Goal: Information Seeking & Learning: Learn about a topic

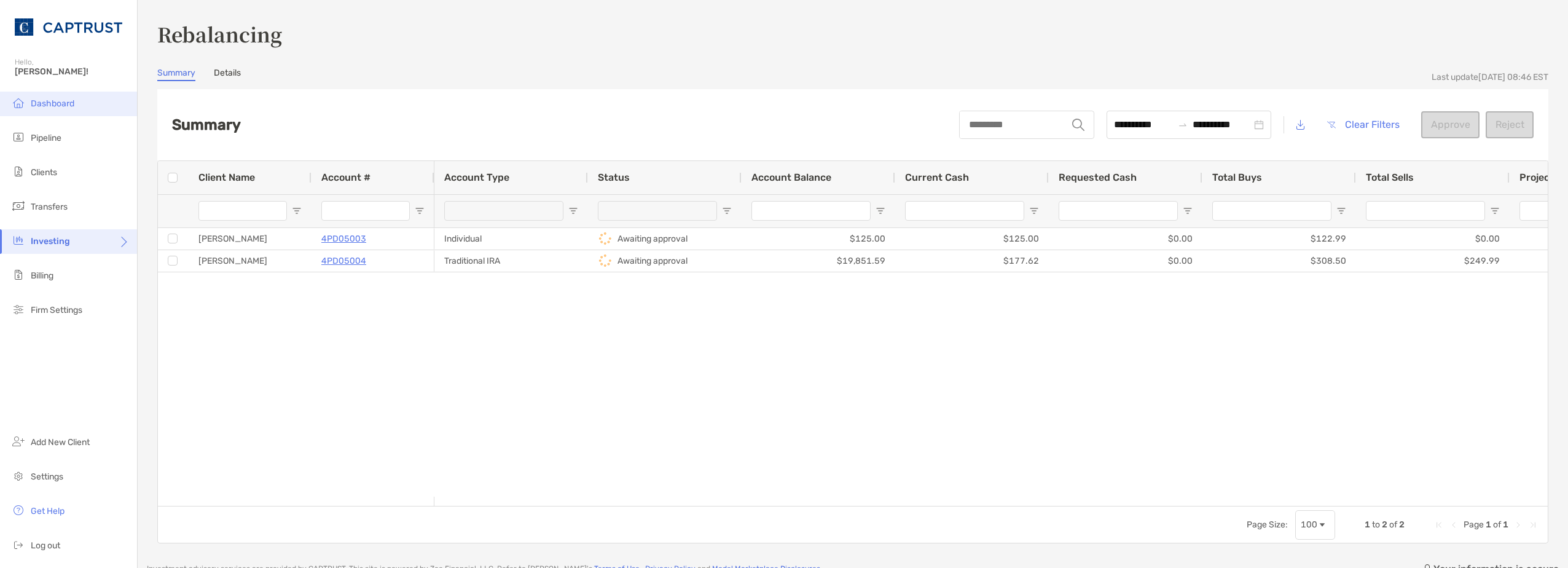
click at [61, 113] on li "Dashboard" at bounding box center [68, 104] width 137 height 25
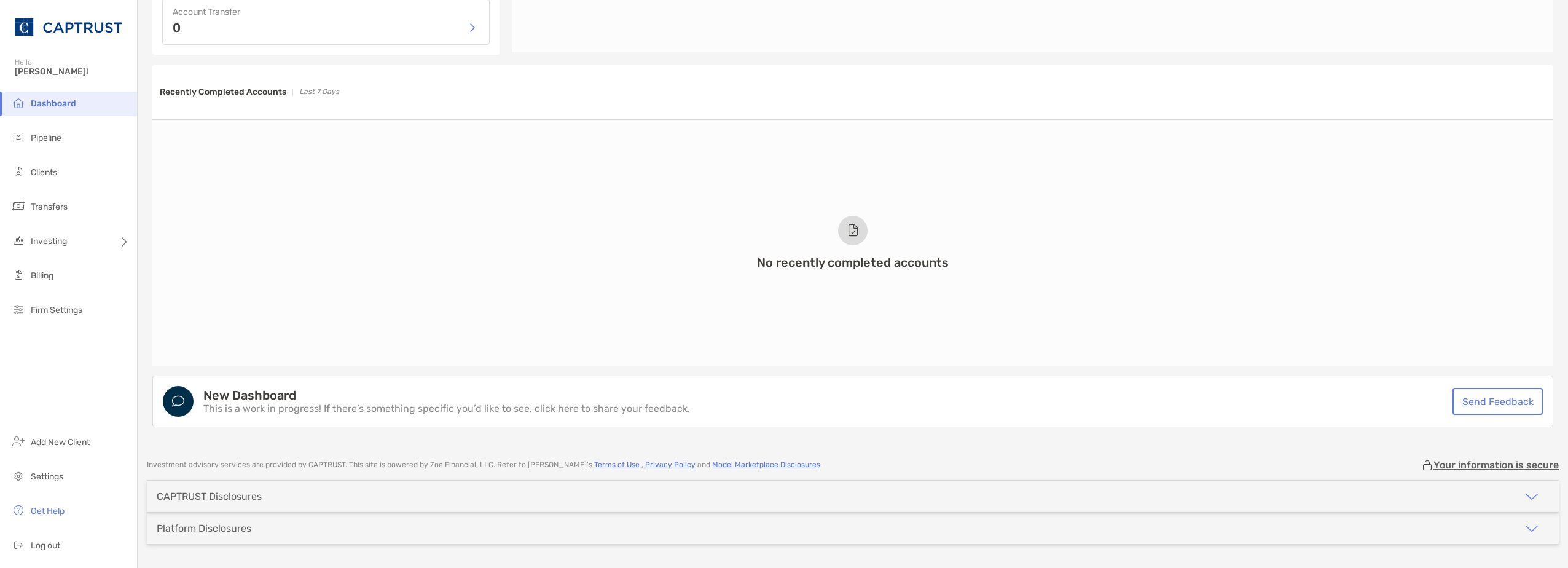
scroll to position [834, 0]
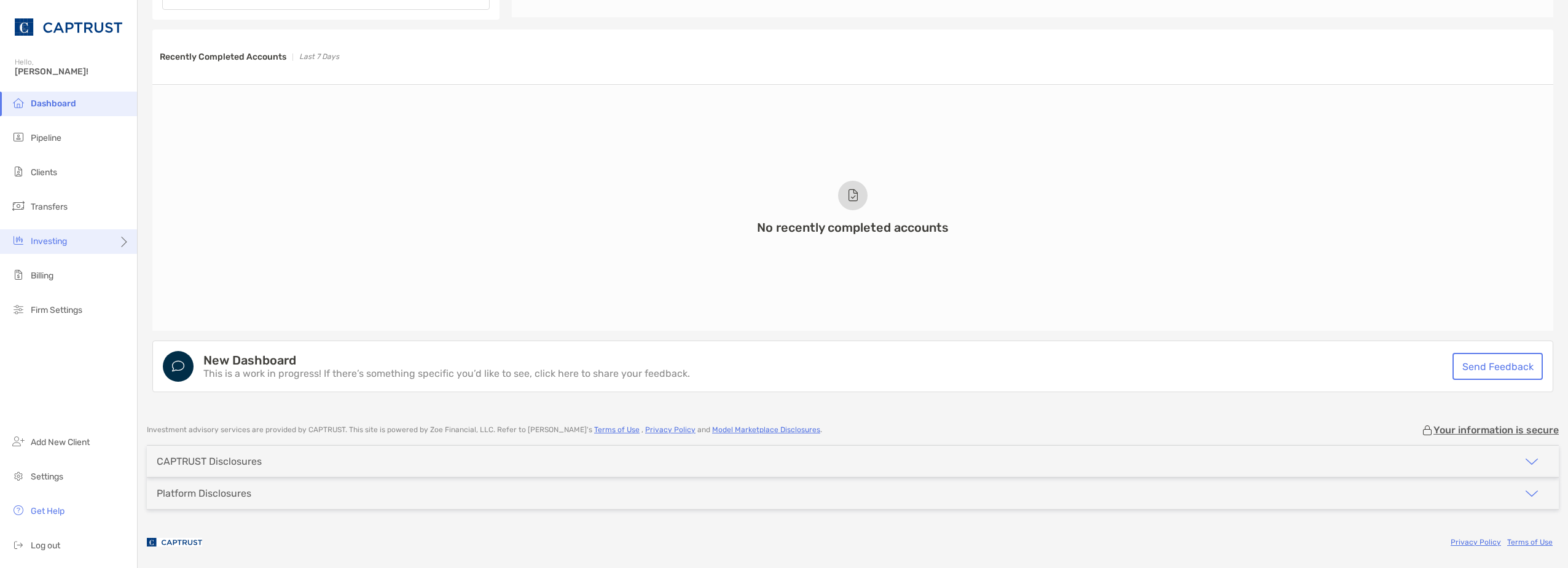
click at [62, 241] on span "Investing" at bounding box center [49, 241] width 36 height 10
click at [176, 241] on span "Portfolios" at bounding box center [166, 241] width 38 height 10
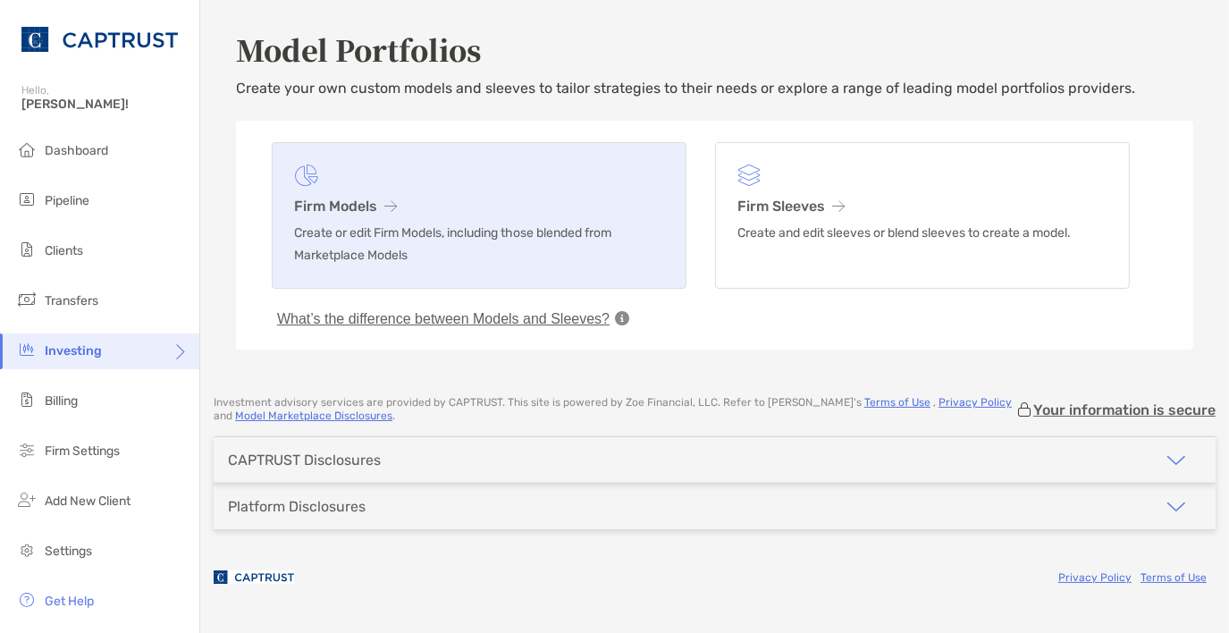
click at [465, 215] on link "Firm Models Create or edit Firm Models, including those blended from Marketplac…" at bounding box center [479, 215] width 415 height 147
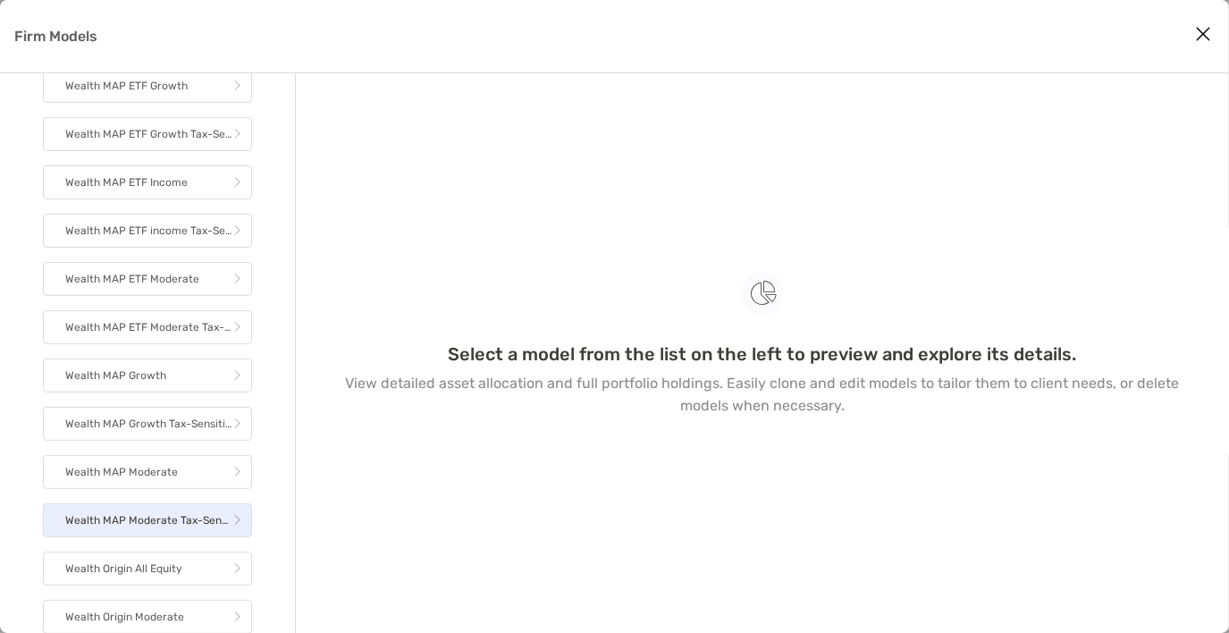
scroll to position [626, 0]
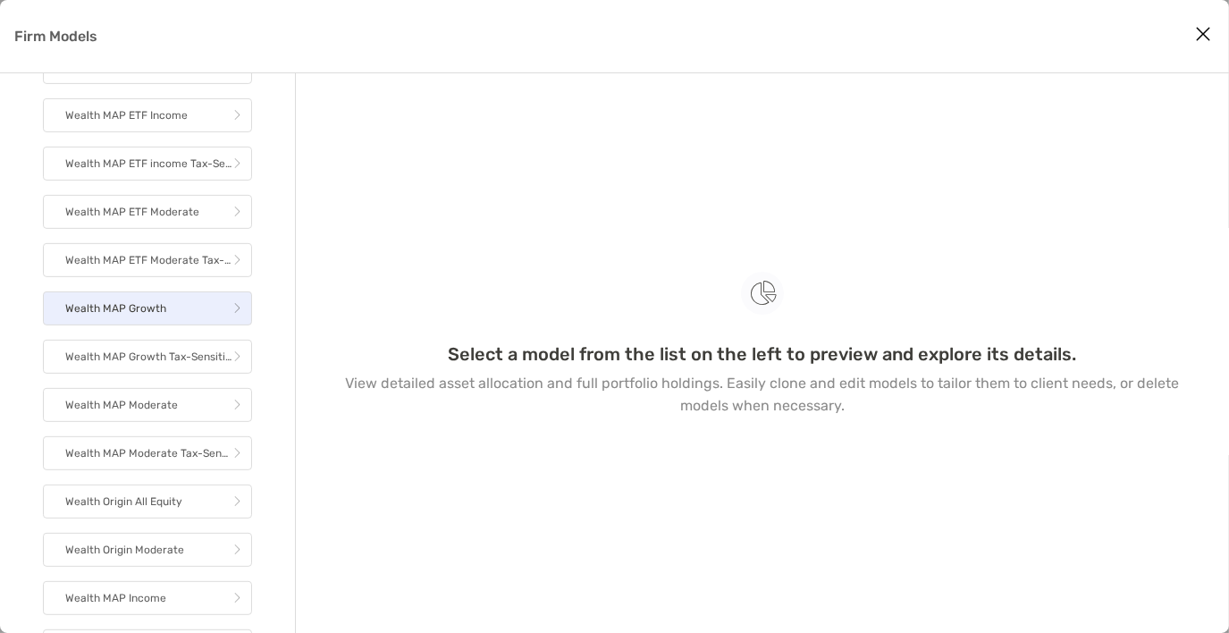
click at [130, 316] on p "Wealth MAP Growth" at bounding box center [115, 309] width 101 height 22
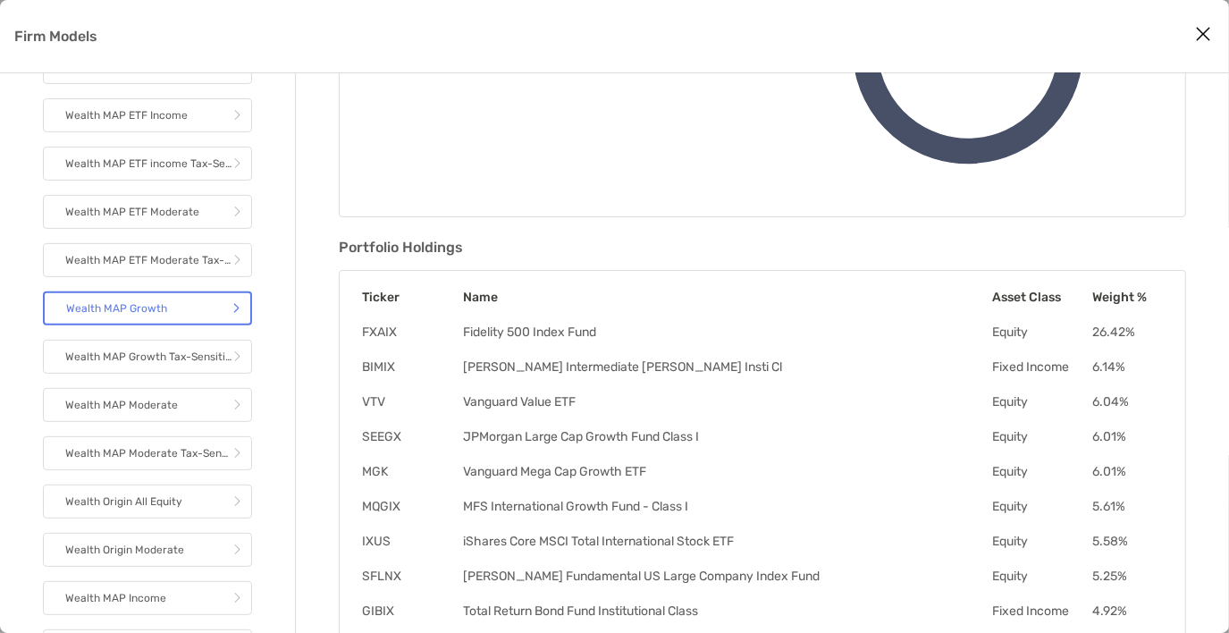
scroll to position [488, 0]
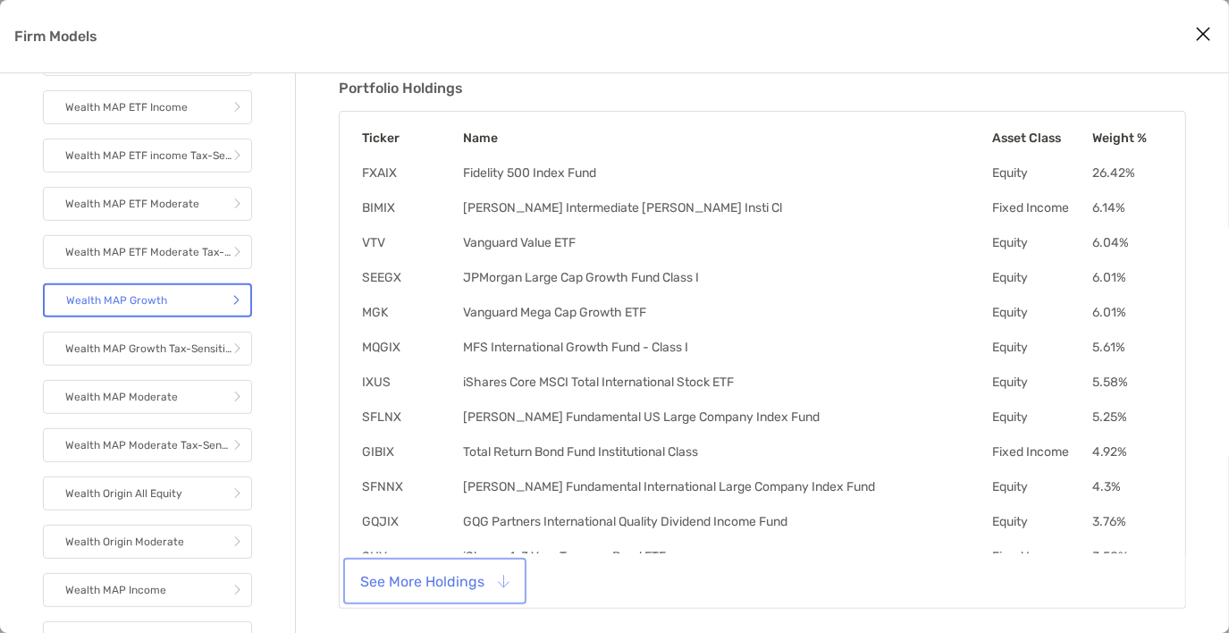
click at [445, 572] on button "See More Holdings" at bounding box center [435, 580] width 176 height 39
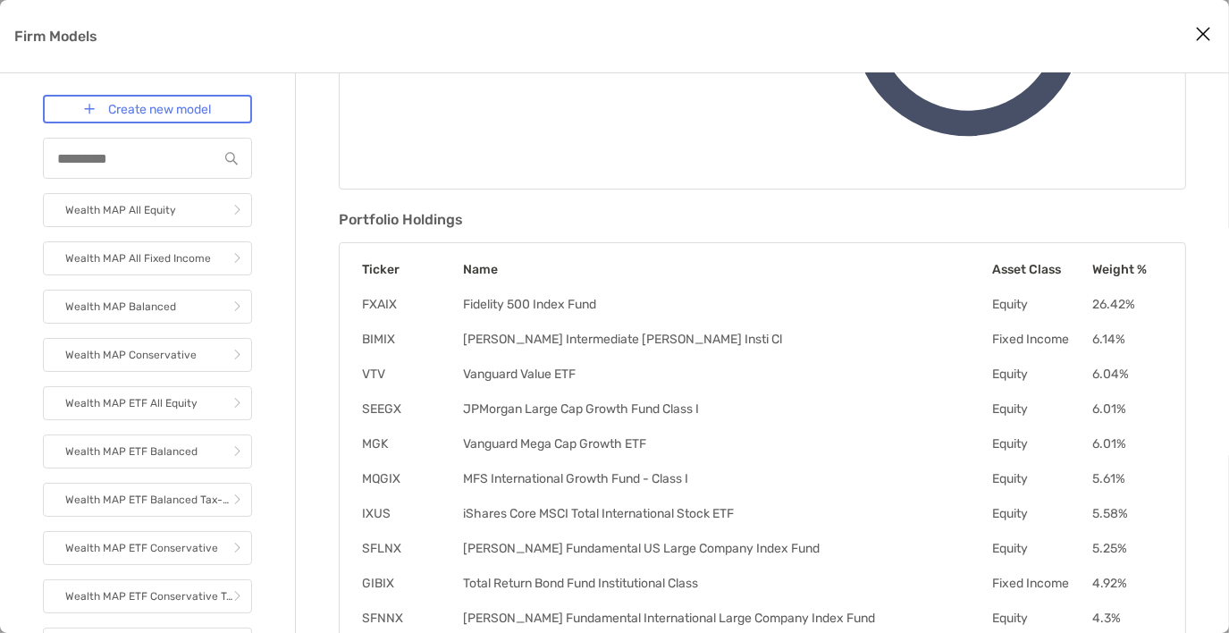
scroll to position [341, 0]
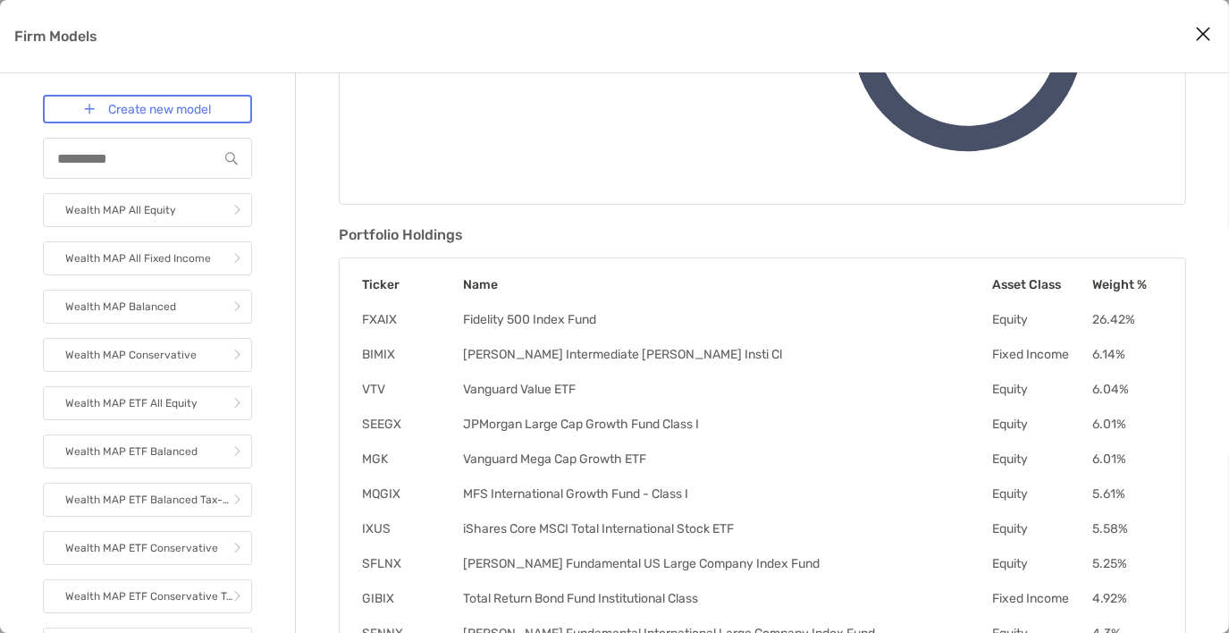
scroll to position [9, 0]
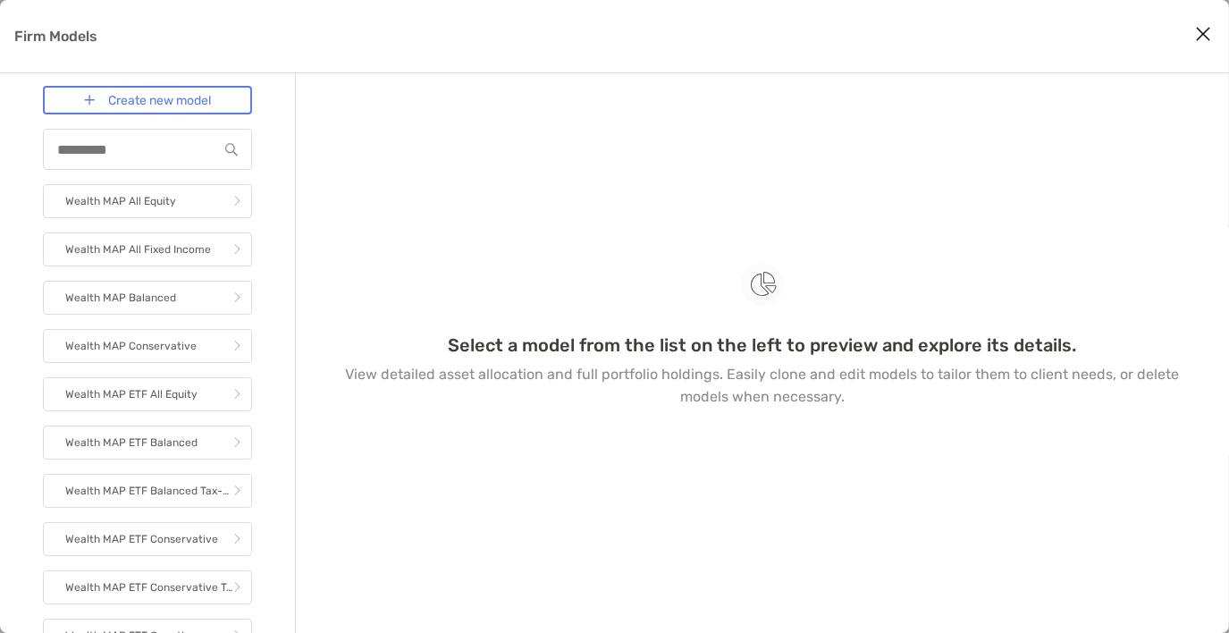
click at [64, 22] on div "Firm Models" at bounding box center [614, 36] width 1229 height 73
click at [64, 36] on p "Firm Models" at bounding box center [55, 36] width 83 height 22
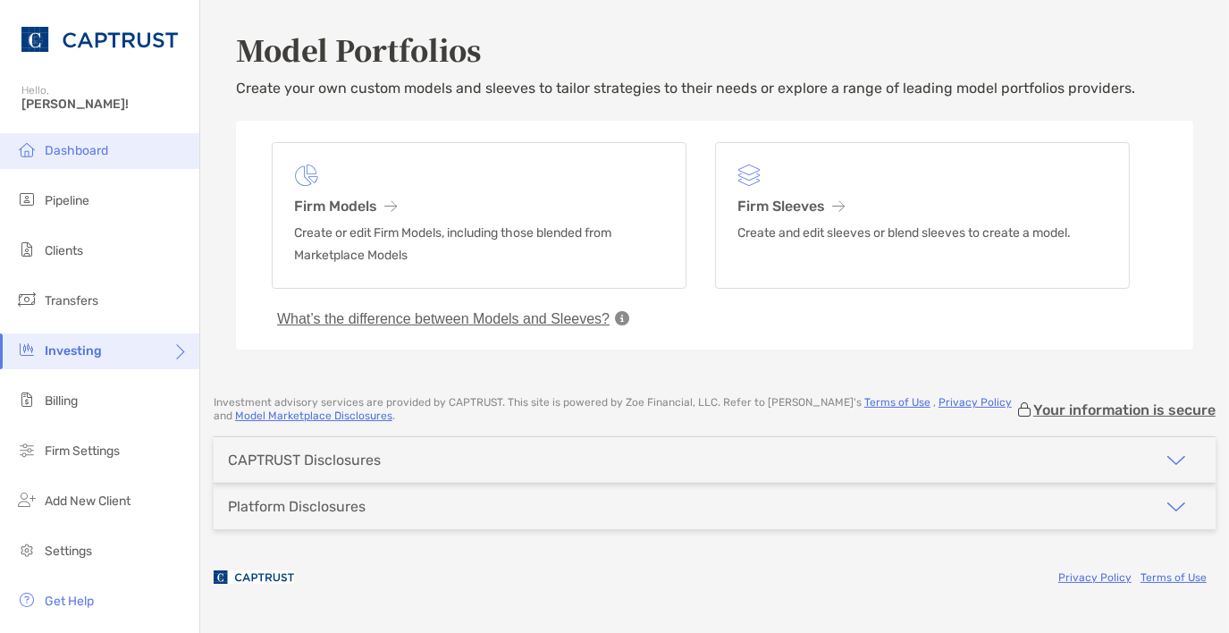
click at [73, 154] on span "Dashboard" at bounding box center [76, 150] width 63 height 15
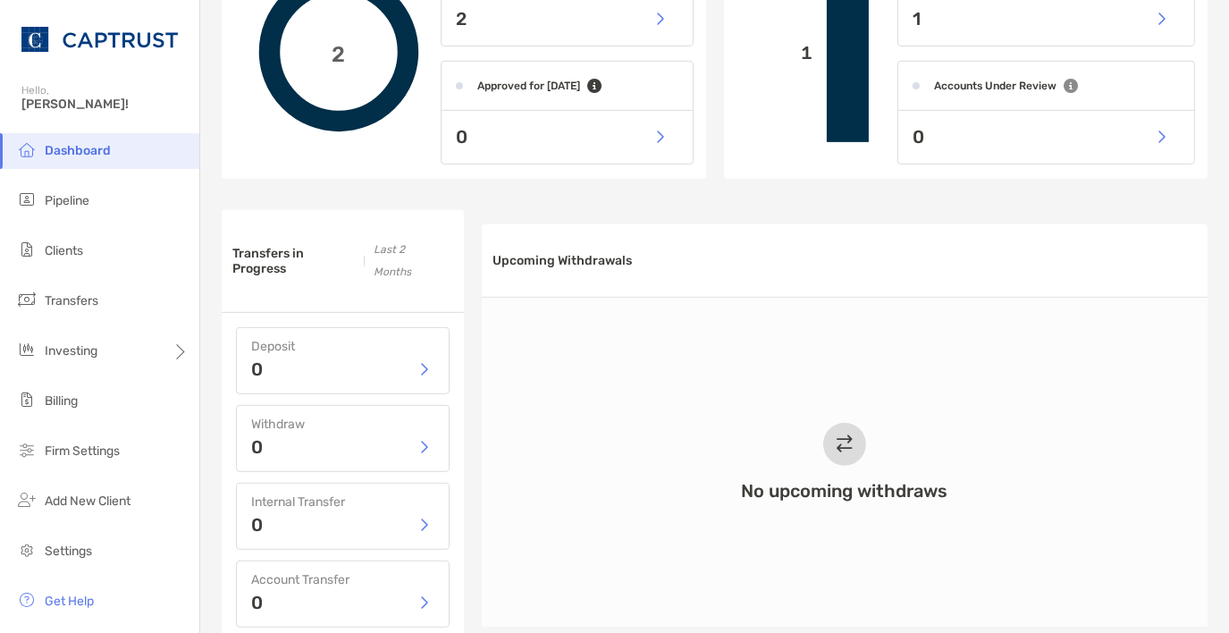
scroll to position [894, 0]
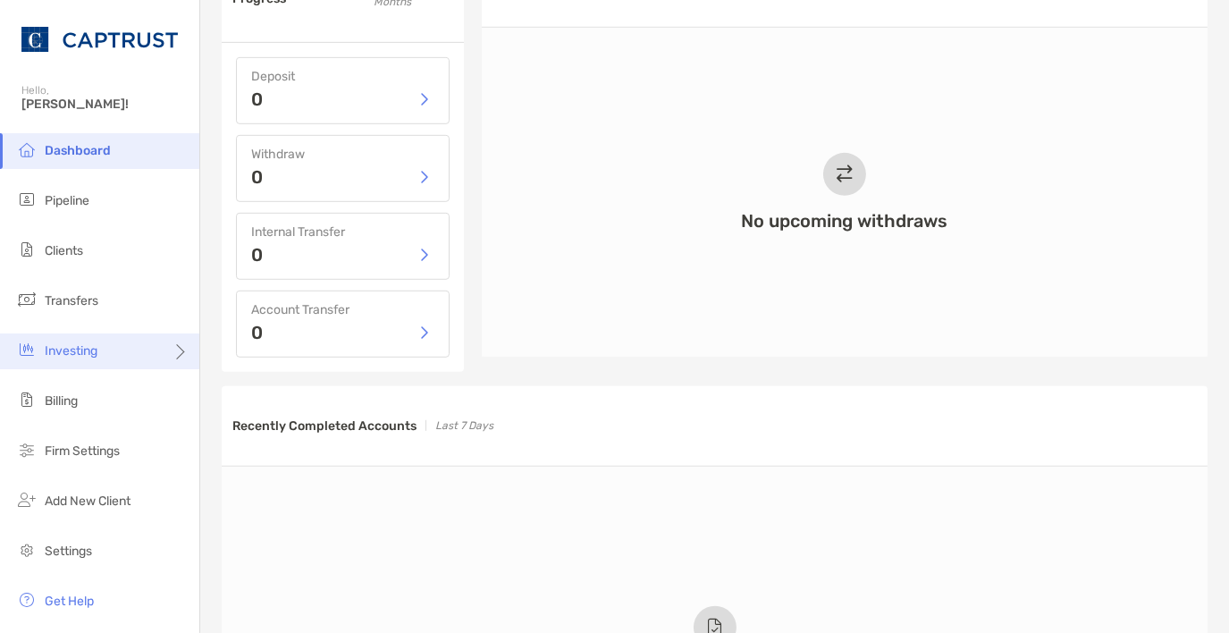
click at [80, 363] on div "Investing" at bounding box center [99, 351] width 199 height 36
click at [123, 349] on div "Investing" at bounding box center [99, 351] width 199 height 36
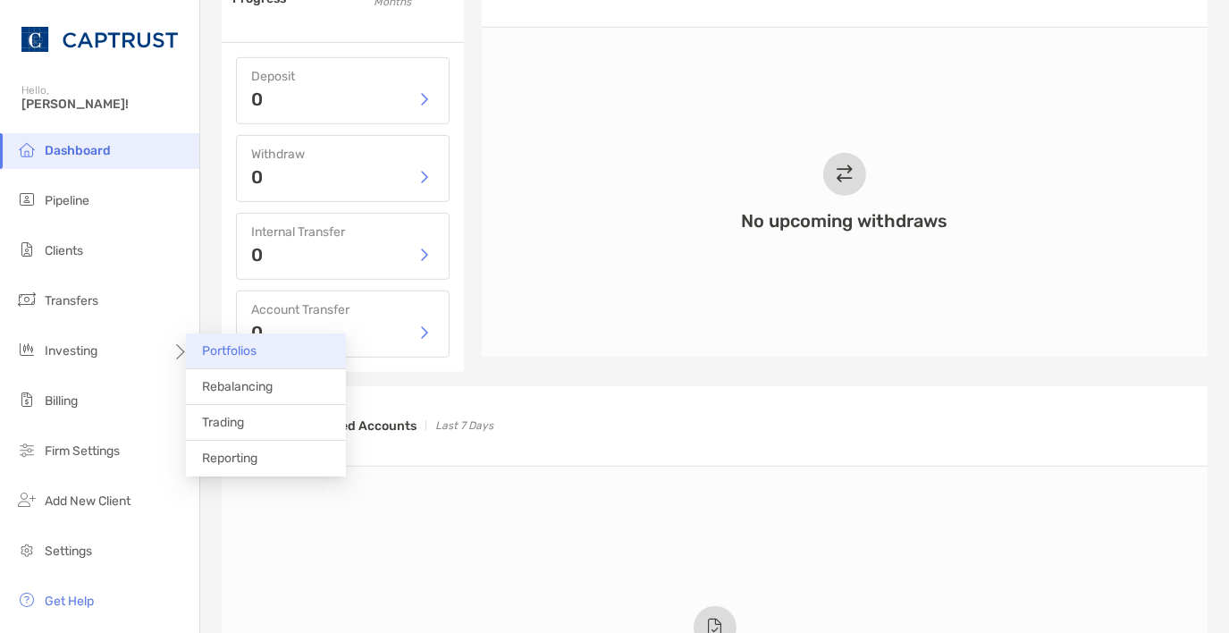
click at [231, 351] on span "Portfolios" at bounding box center [229, 350] width 55 height 15
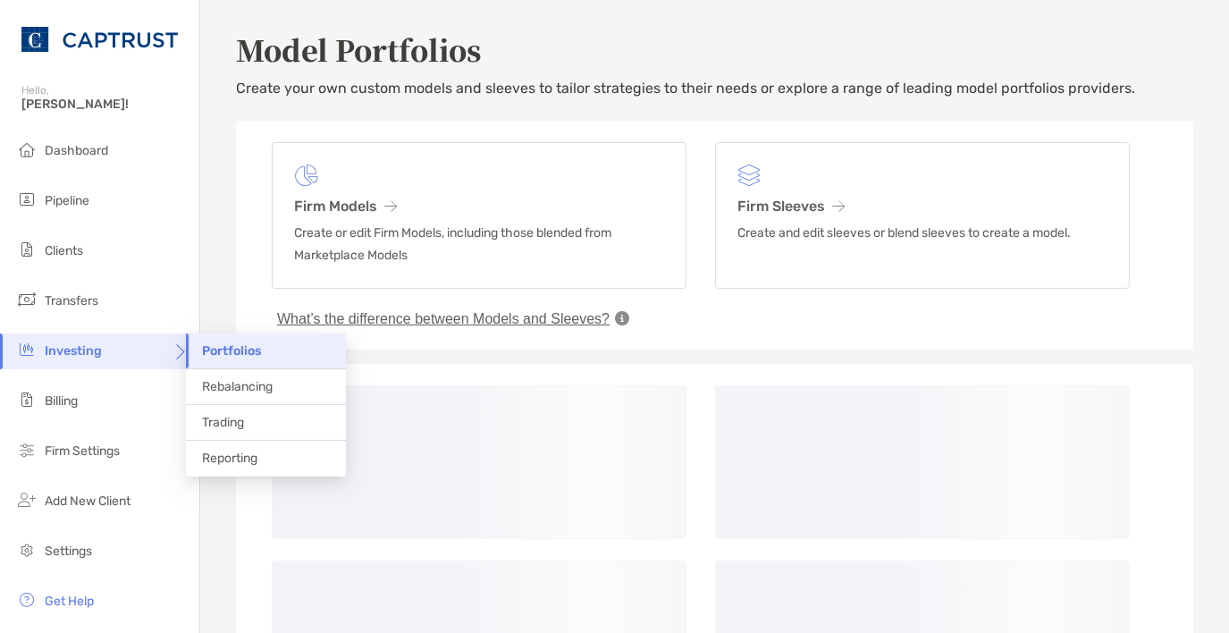
click at [127, 346] on div "Investing" at bounding box center [99, 351] width 199 height 36
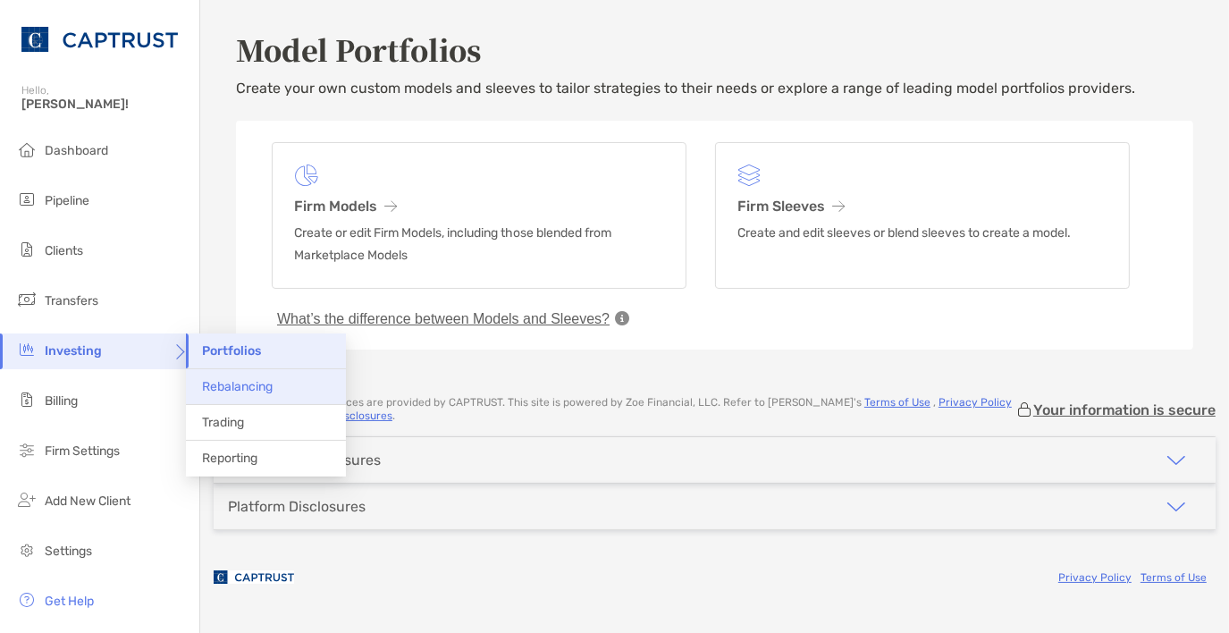
click at [259, 391] on span "Rebalancing" at bounding box center [237, 386] width 71 height 15
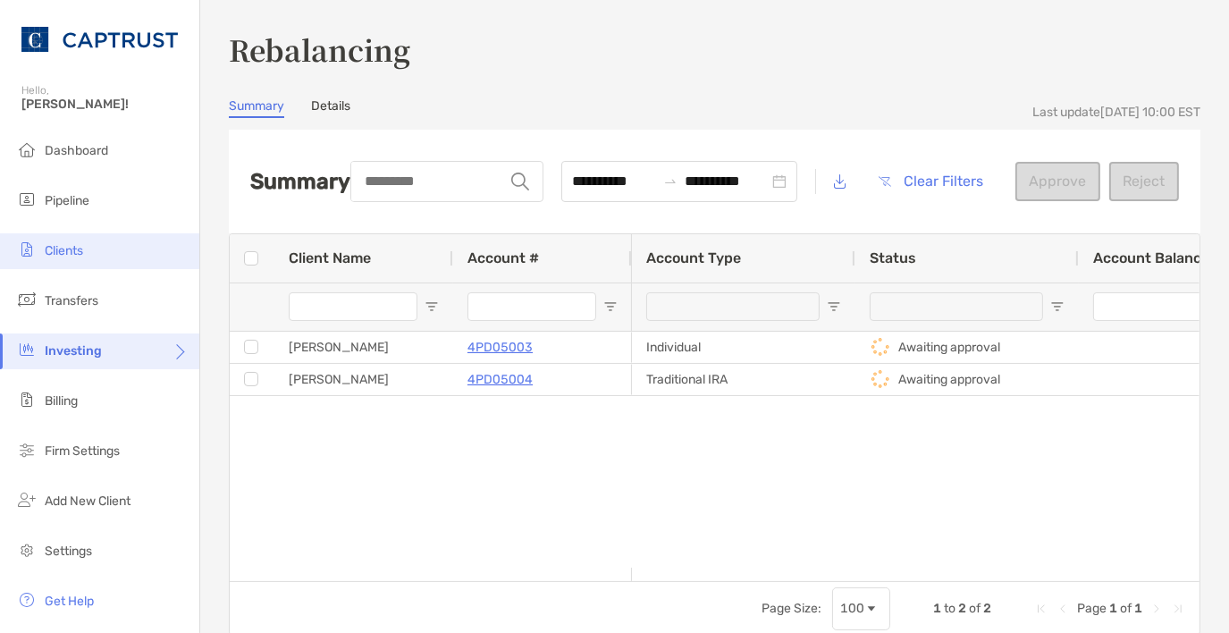
click at [101, 256] on li "Clients" at bounding box center [99, 251] width 199 height 36
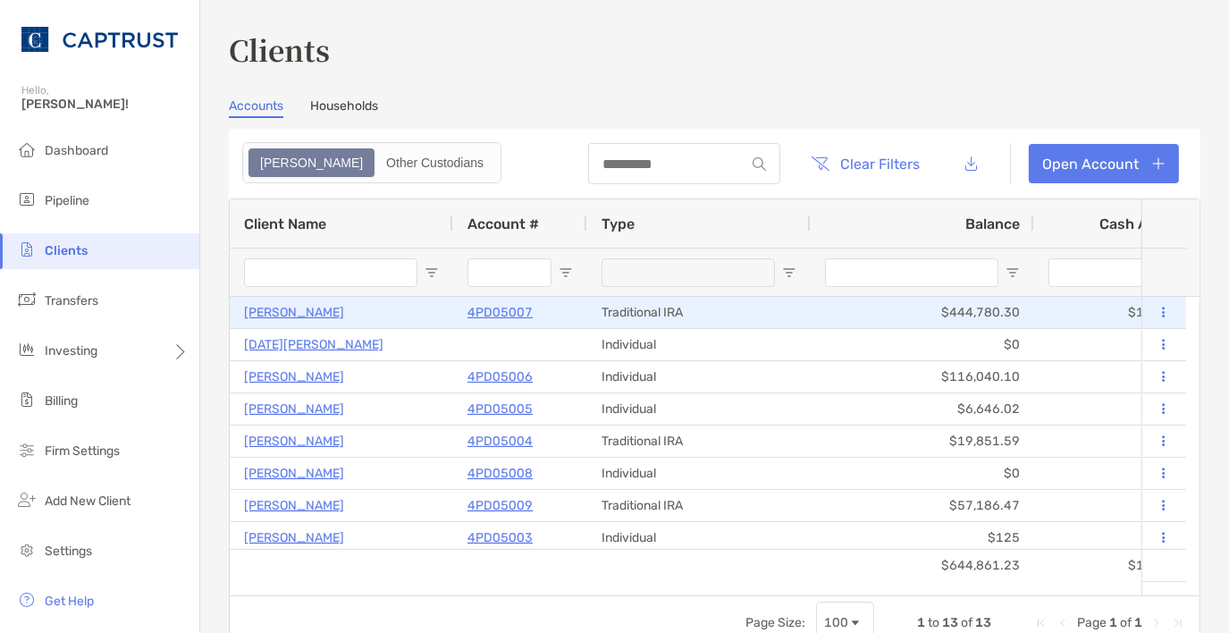
click at [492, 310] on p "4PD05007" at bounding box center [499, 312] width 65 height 22
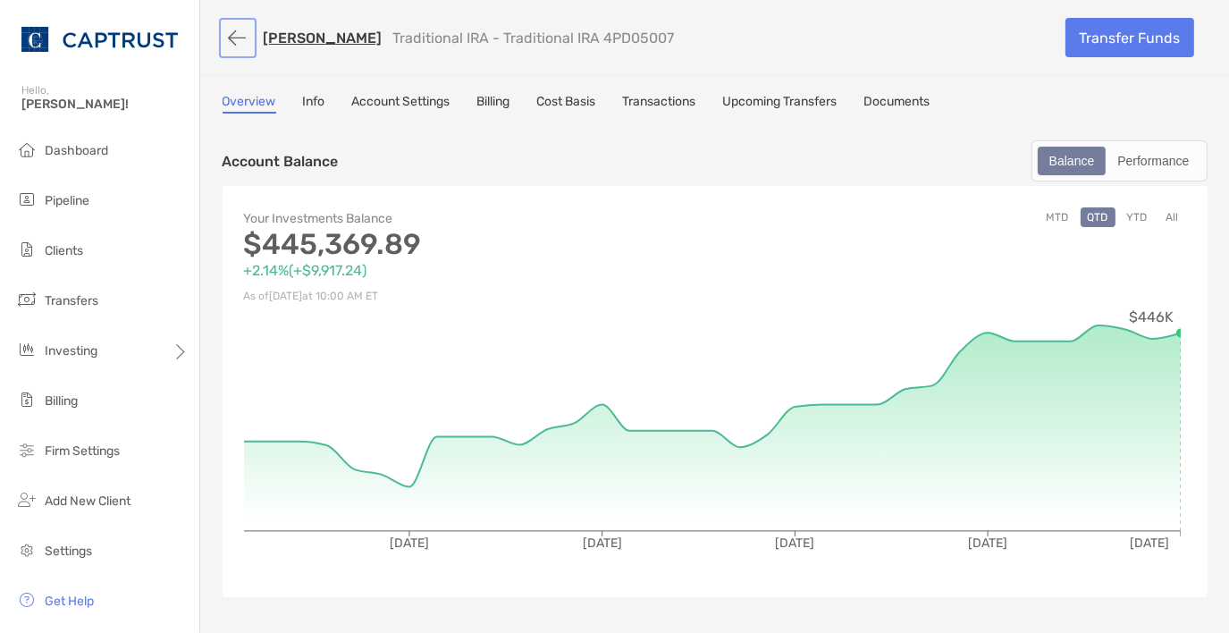
click at [227, 34] on button "button" at bounding box center [238, 37] width 30 height 33
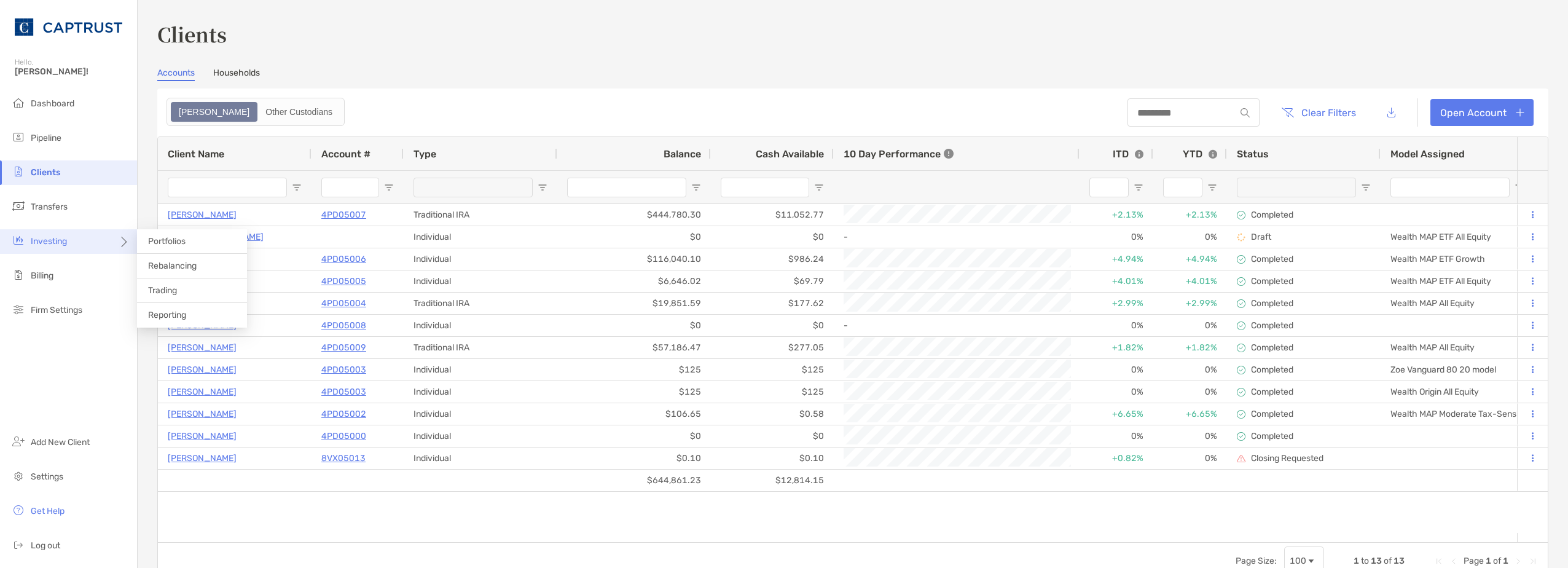
click at [68, 239] on div "Investing" at bounding box center [68, 241] width 137 height 25
click at [186, 248] on li "Portfolios" at bounding box center [192, 241] width 110 height 25
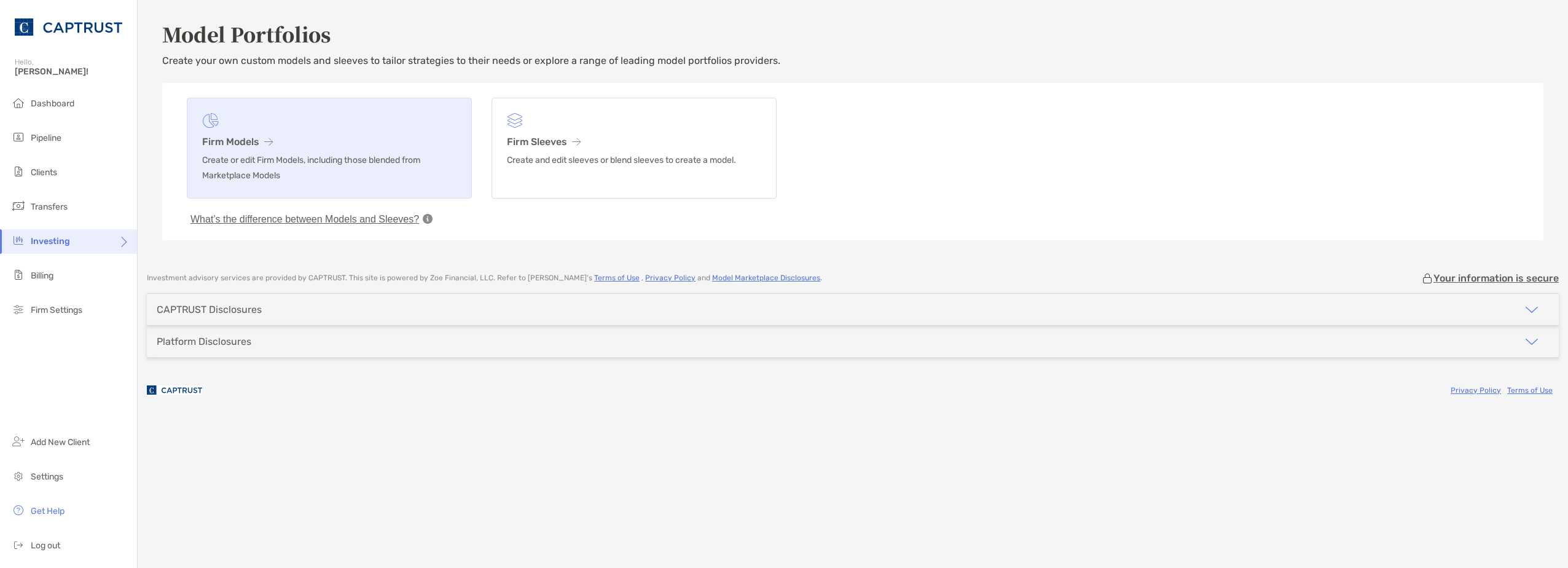
click at [262, 160] on p "Create or edit Firm Models, including those blended from Marketplace Models" at bounding box center [329, 168] width 254 height 31
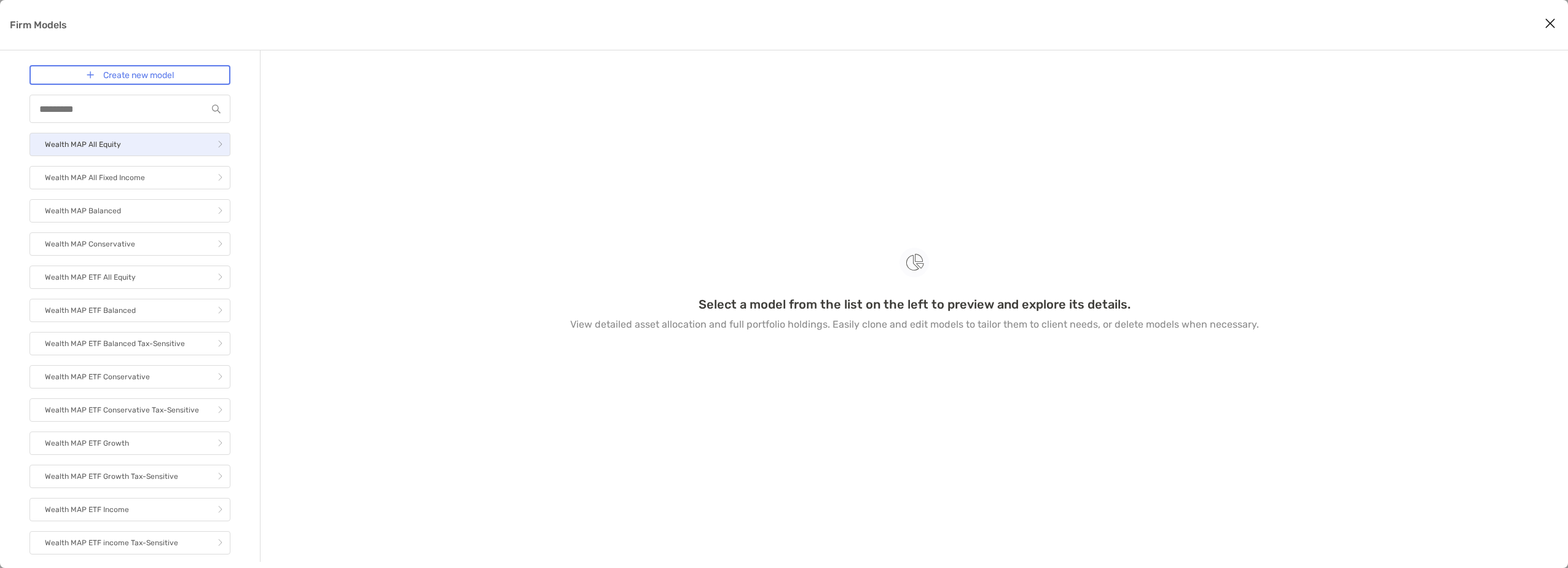
click at [111, 133] on link "Wealth MAP All Equity" at bounding box center [130, 144] width 201 height 23
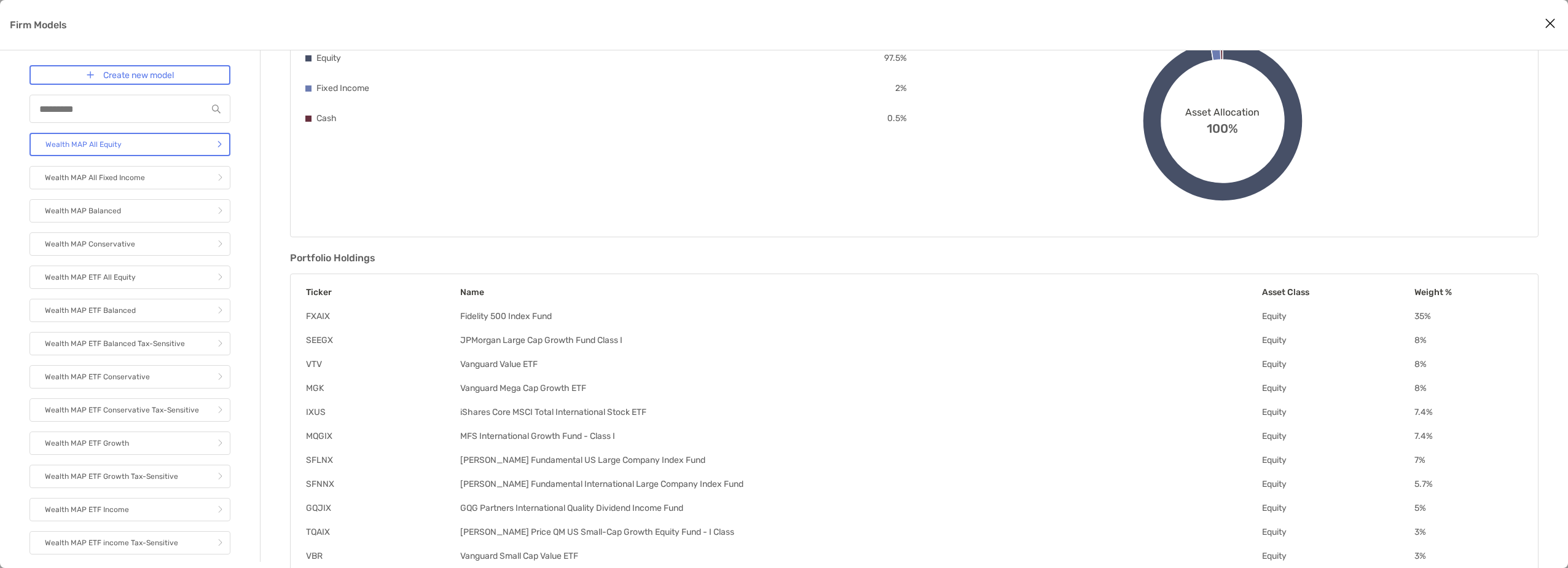
scroll to position [204, 0]
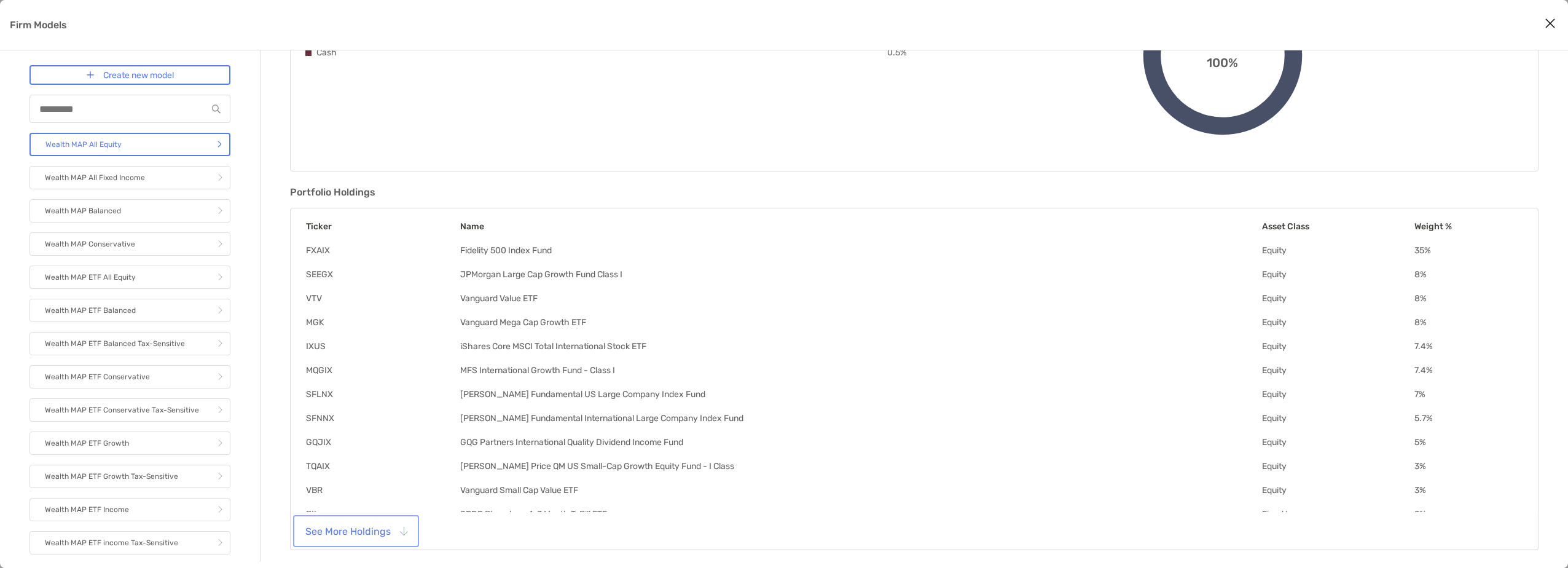
drag, startPoint x: 352, startPoint y: 534, endPoint x: 364, endPoint y: 540, distance: 13.4
click at [355, 536] on button "See More Holdings" at bounding box center [356, 531] width 121 height 27
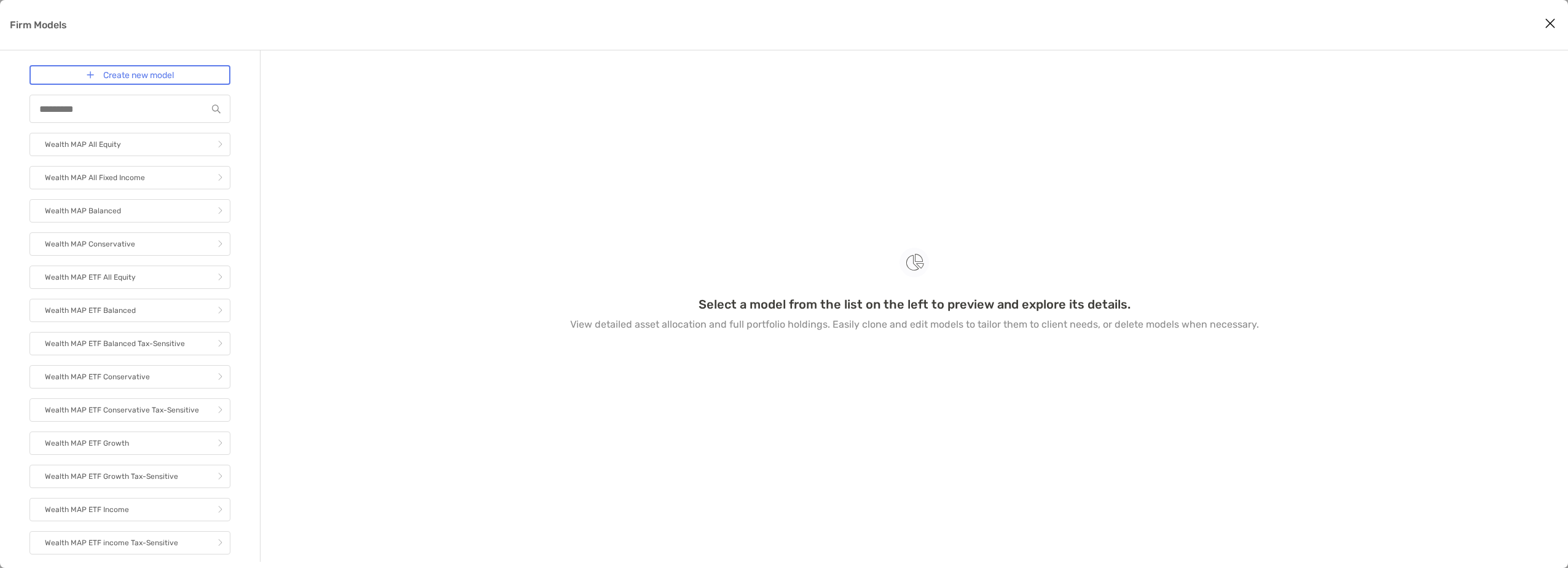
click at [38, 33] on div "Firm Models" at bounding box center [784, 25] width 1568 height 50
click at [31, 28] on p "Firm Models" at bounding box center [38, 25] width 57 height 15
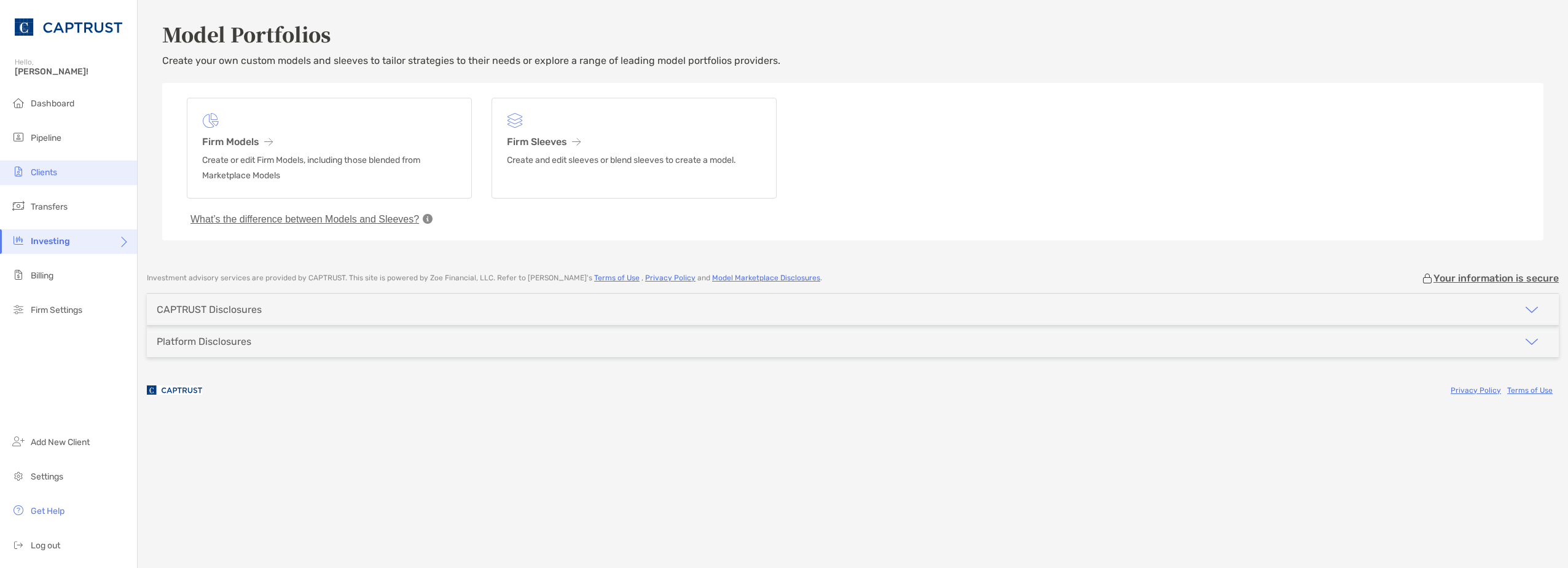
drag, startPoint x: 54, startPoint y: 172, endPoint x: 46, endPoint y: 167, distance: 9.4
click at [46, 166] on li "Clients" at bounding box center [68, 173] width 137 height 25
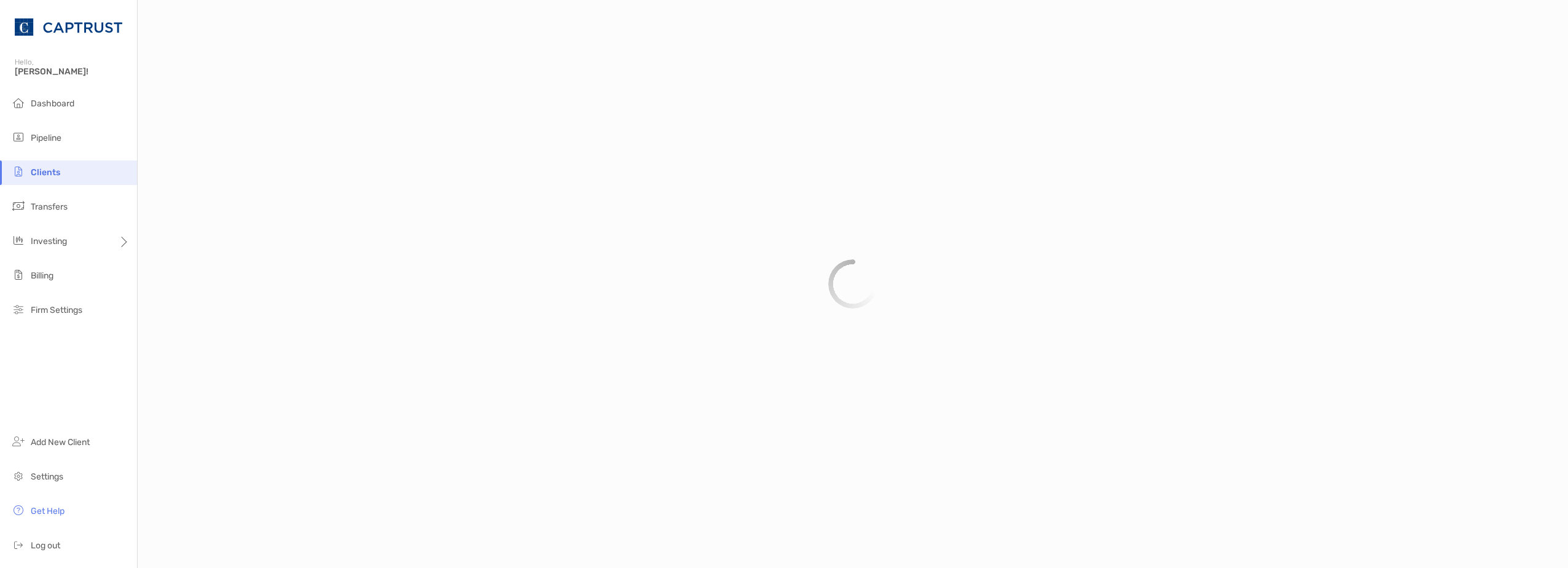
click at [49, 173] on span "Clients" at bounding box center [45, 172] width 30 height 10
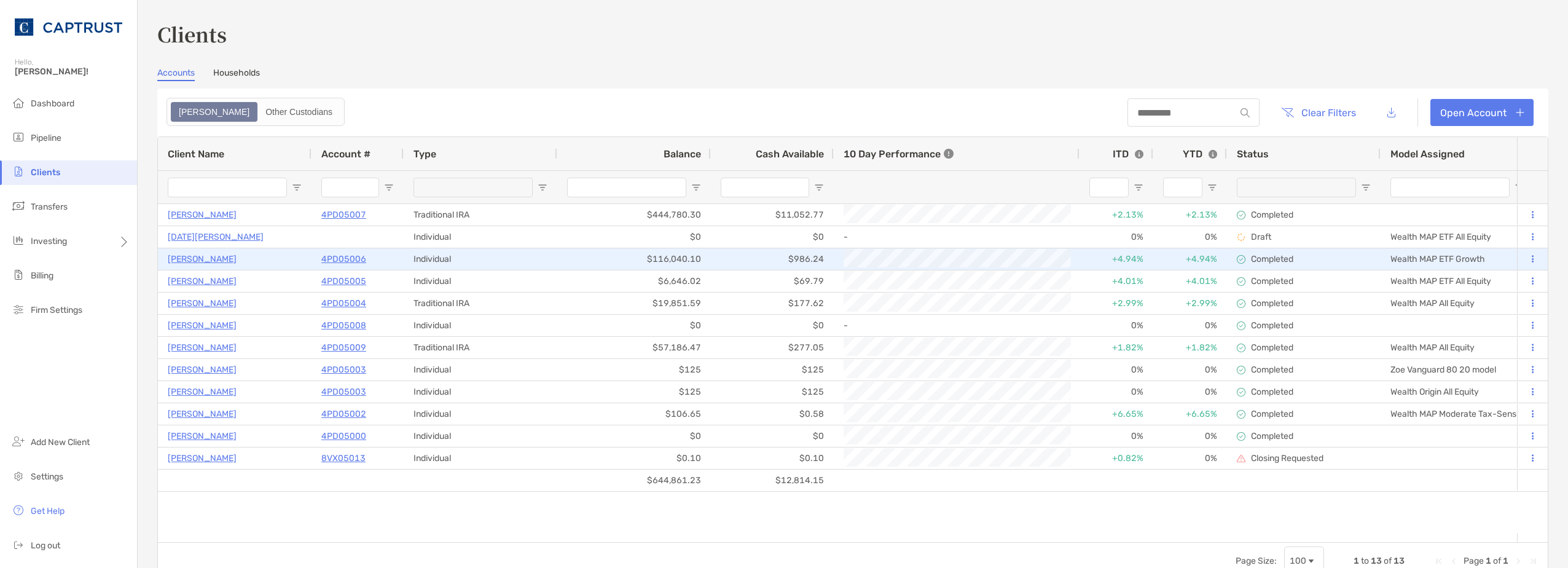
click at [620, 256] on div "$116,040.10" at bounding box center [634, 259] width 153 height 21
click at [340, 259] on p "4PD05006" at bounding box center [343, 259] width 45 height 15
